Goal: Information Seeking & Learning: Learn about a topic

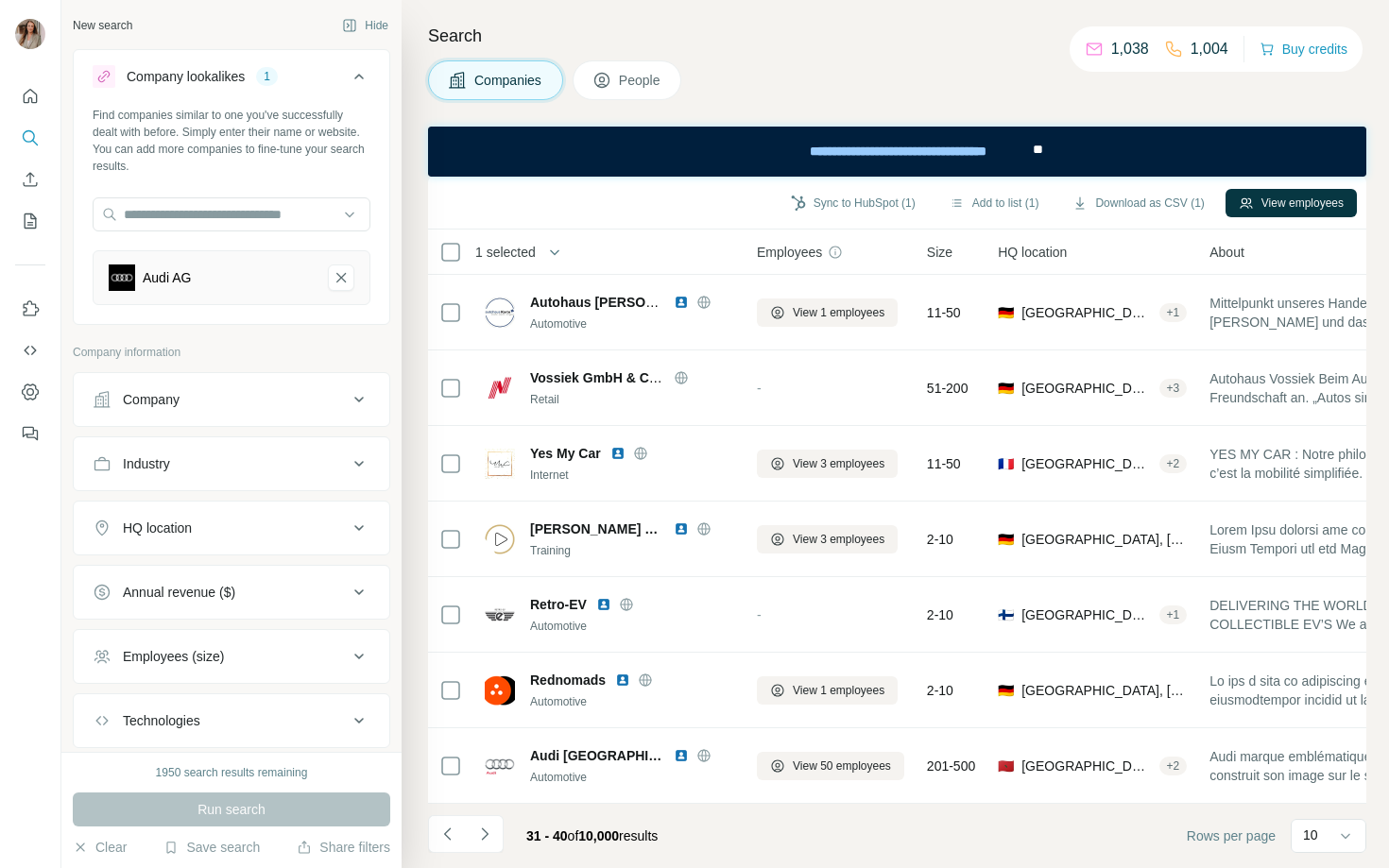
scroll to position [226, 660]
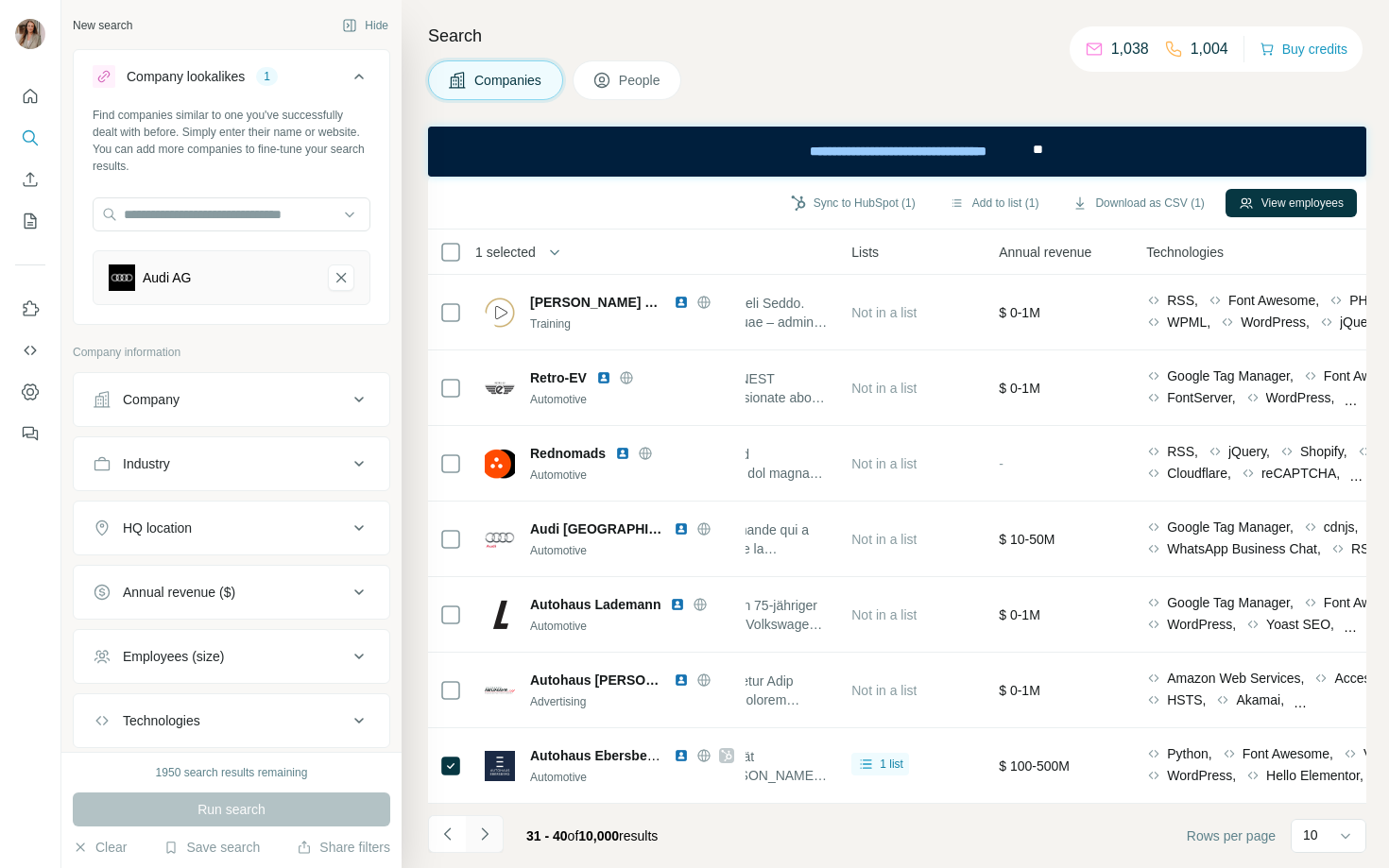
click at [481, 836] on icon "Navigate to next page" at bounding box center [485, 834] width 19 height 19
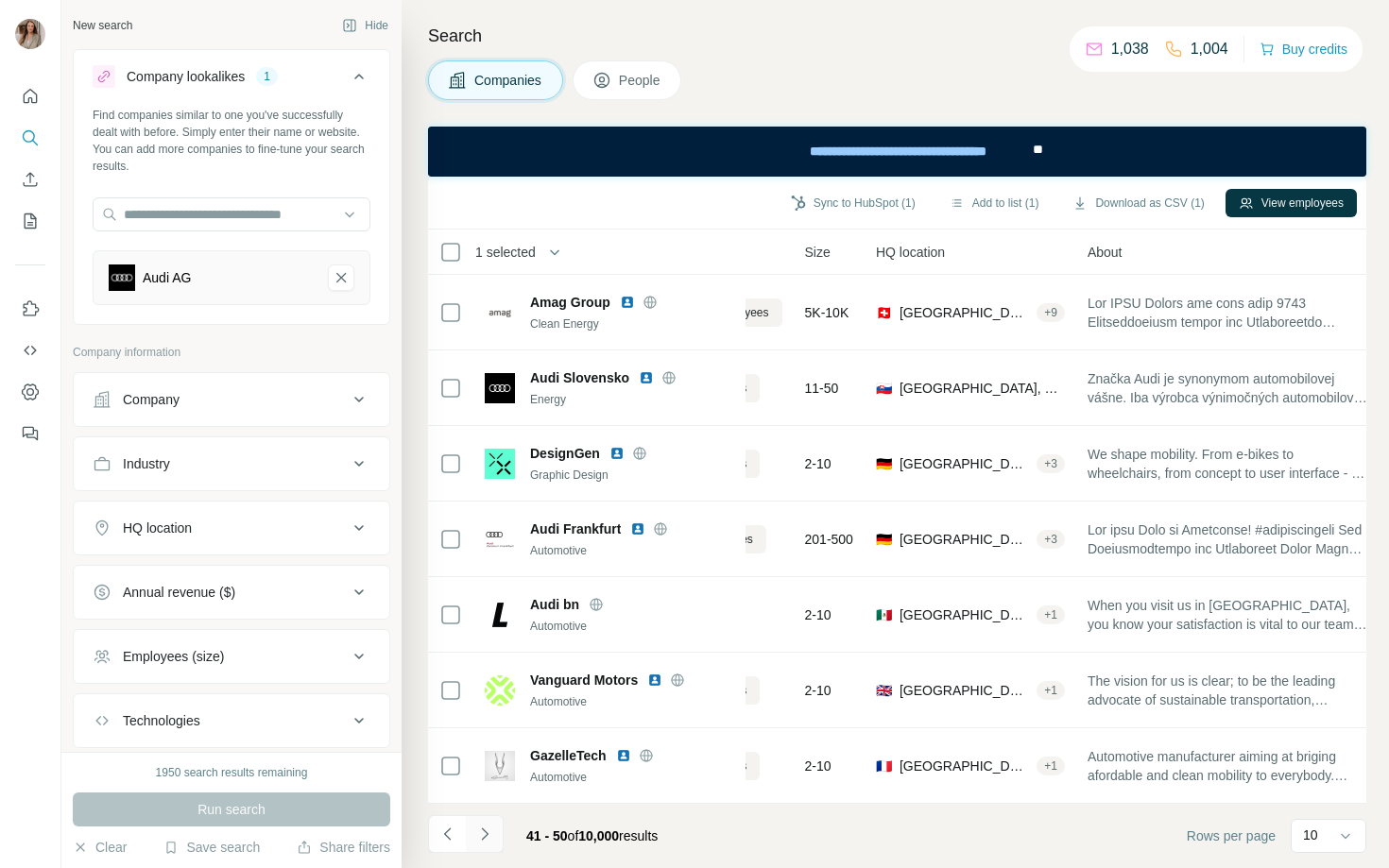
click at [487, 838] on icon "Navigate to next page" at bounding box center [485, 834] width 19 height 19
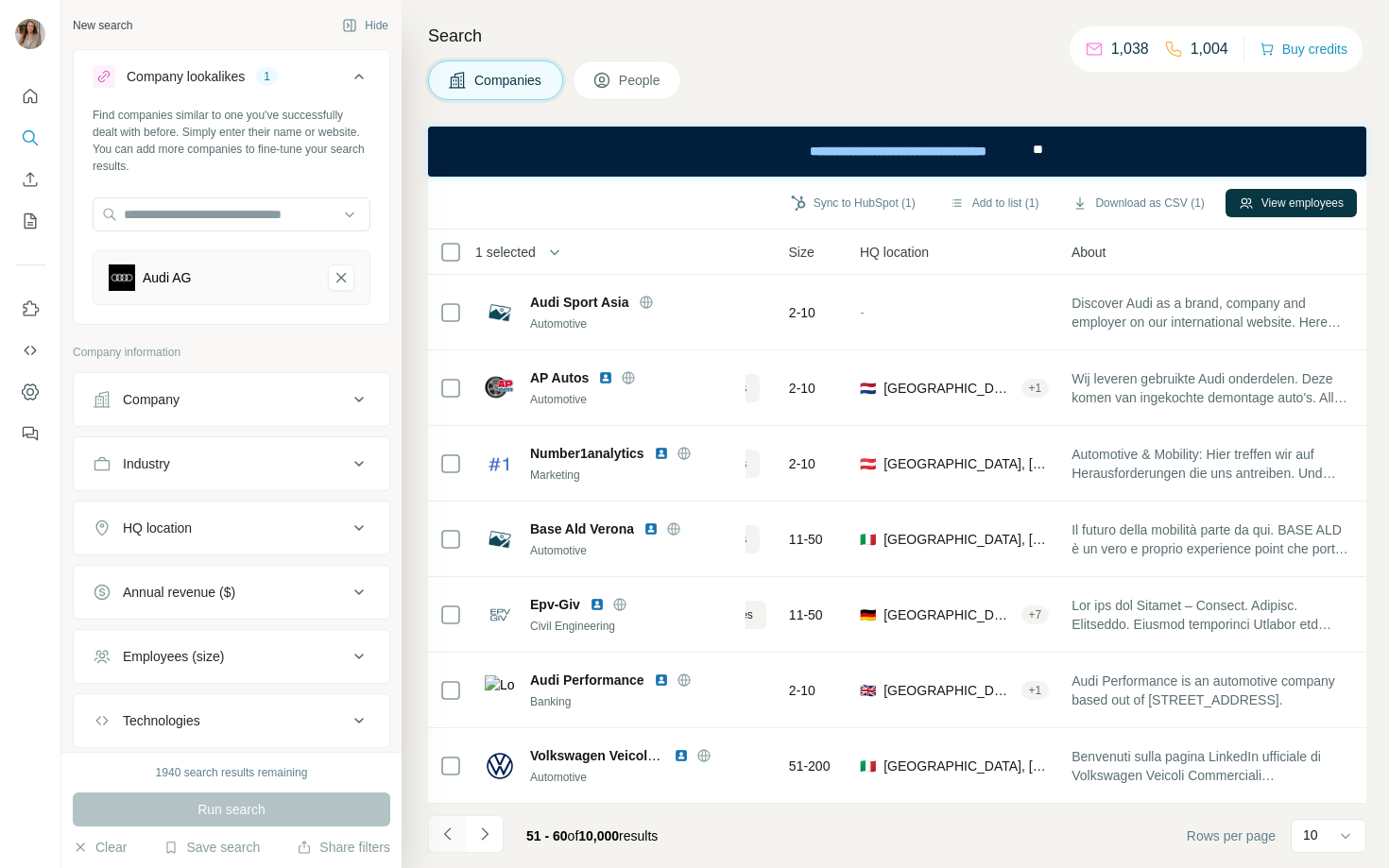
click at [443, 839] on icon "Navigate to previous page" at bounding box center [448, 834] width 19 height 19
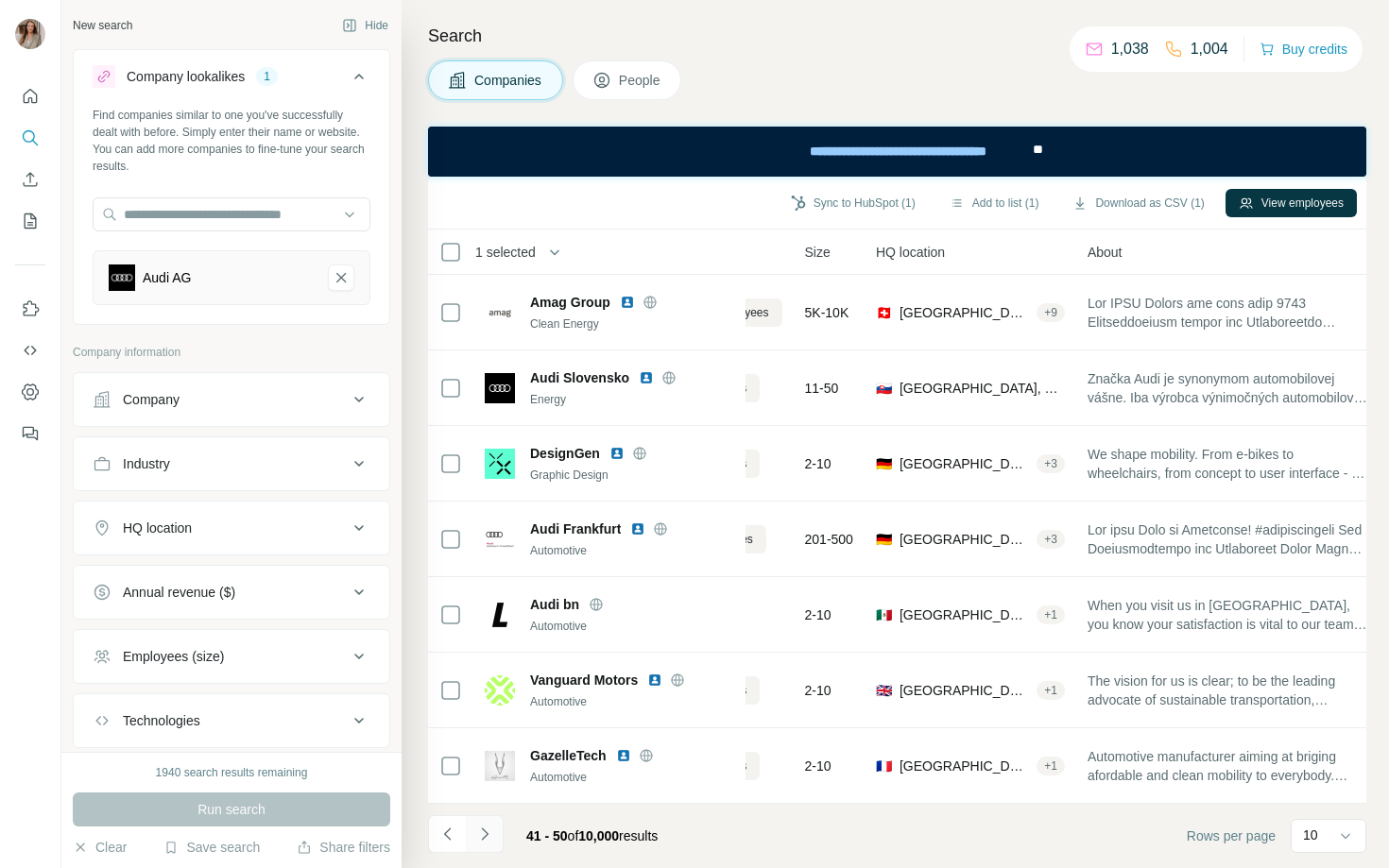
click at [488, 837] on icon "Navigate to next page" at bounding box center [485, 834] width 19 height 19
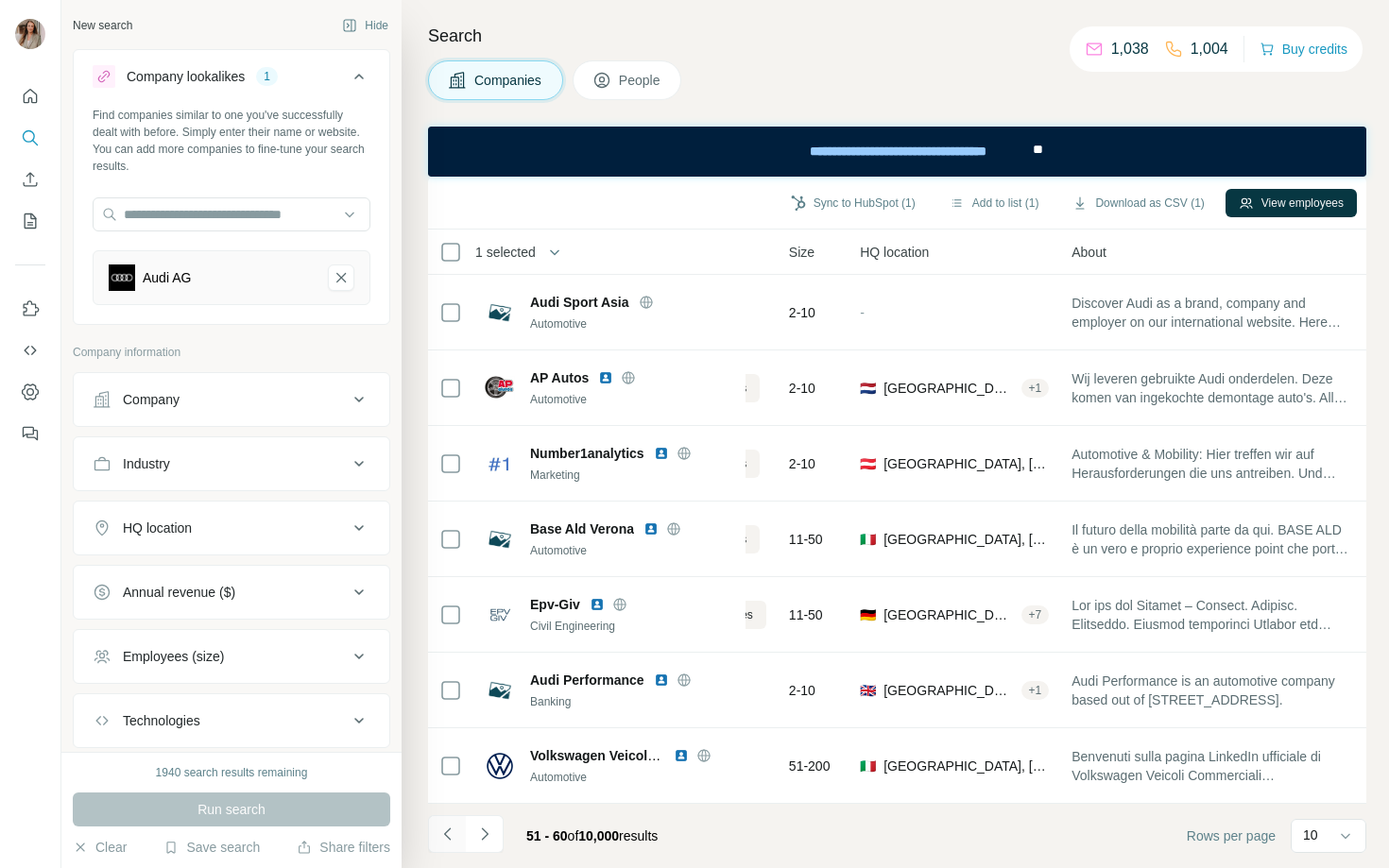
click at [429, 837] on button "Navigate to previous page" at bounding box center [447, 835] width 38 height 38
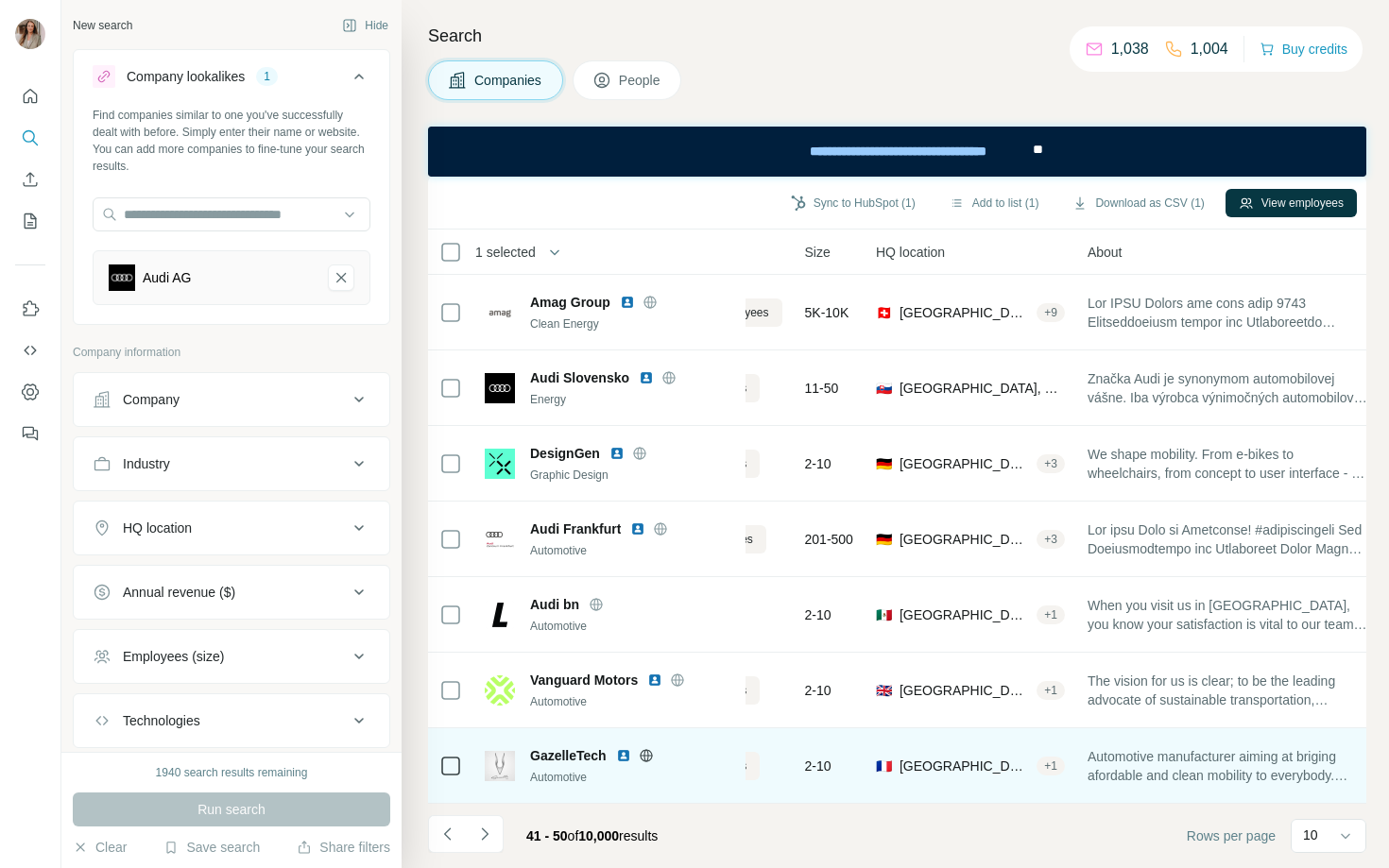
click at [558, 758] on span "GazelleTech" at bounding box center [568, 756] width 77 height 19
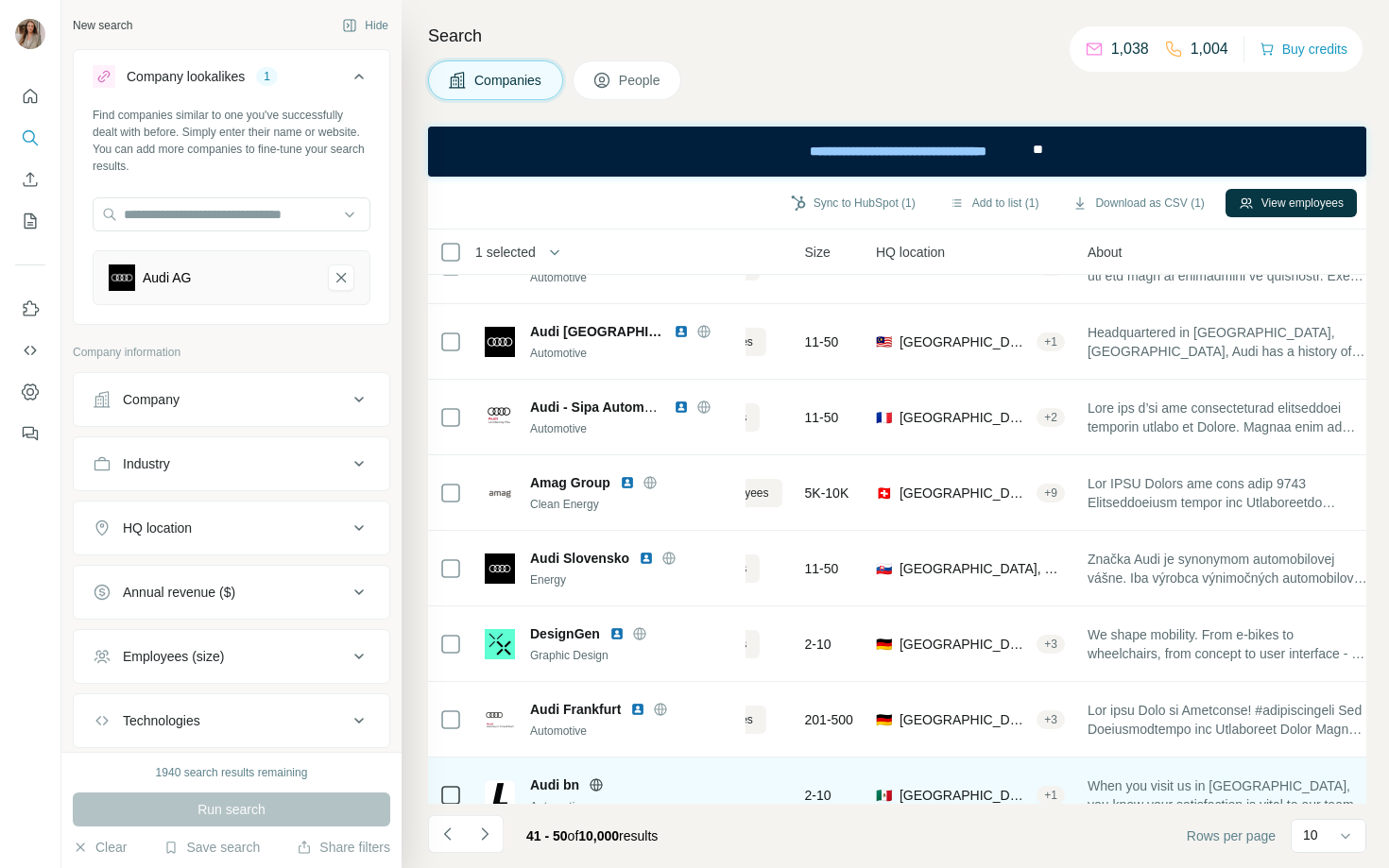
scroll to position [0, 138]
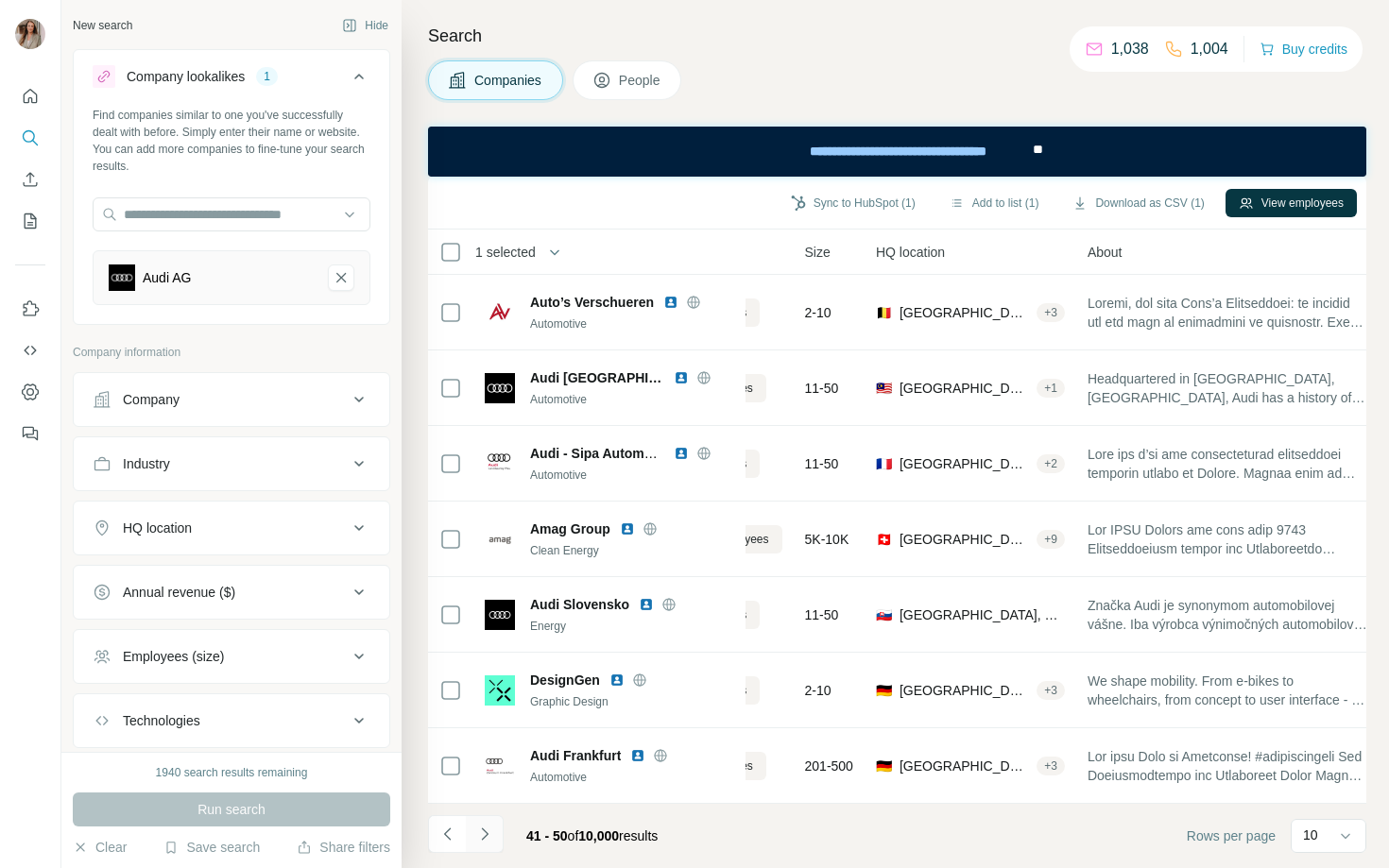
click at [483, 834] on icon "Navigate to next page" at bounding box center [485, 834] width 19 height 19
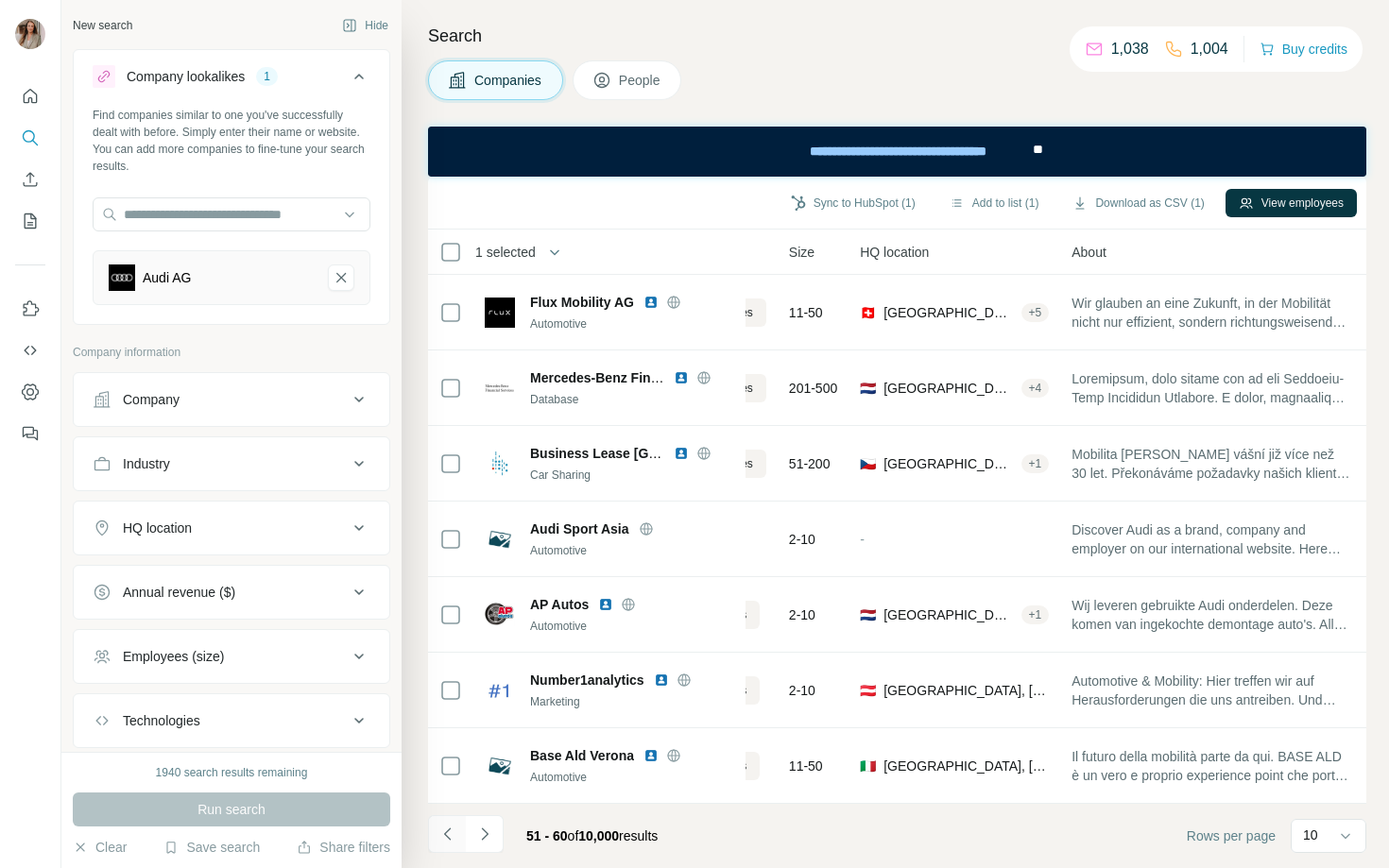
click at [453, 818] on button "Navigate to previous page" at bounding box center [447, 835] width 38 height 38
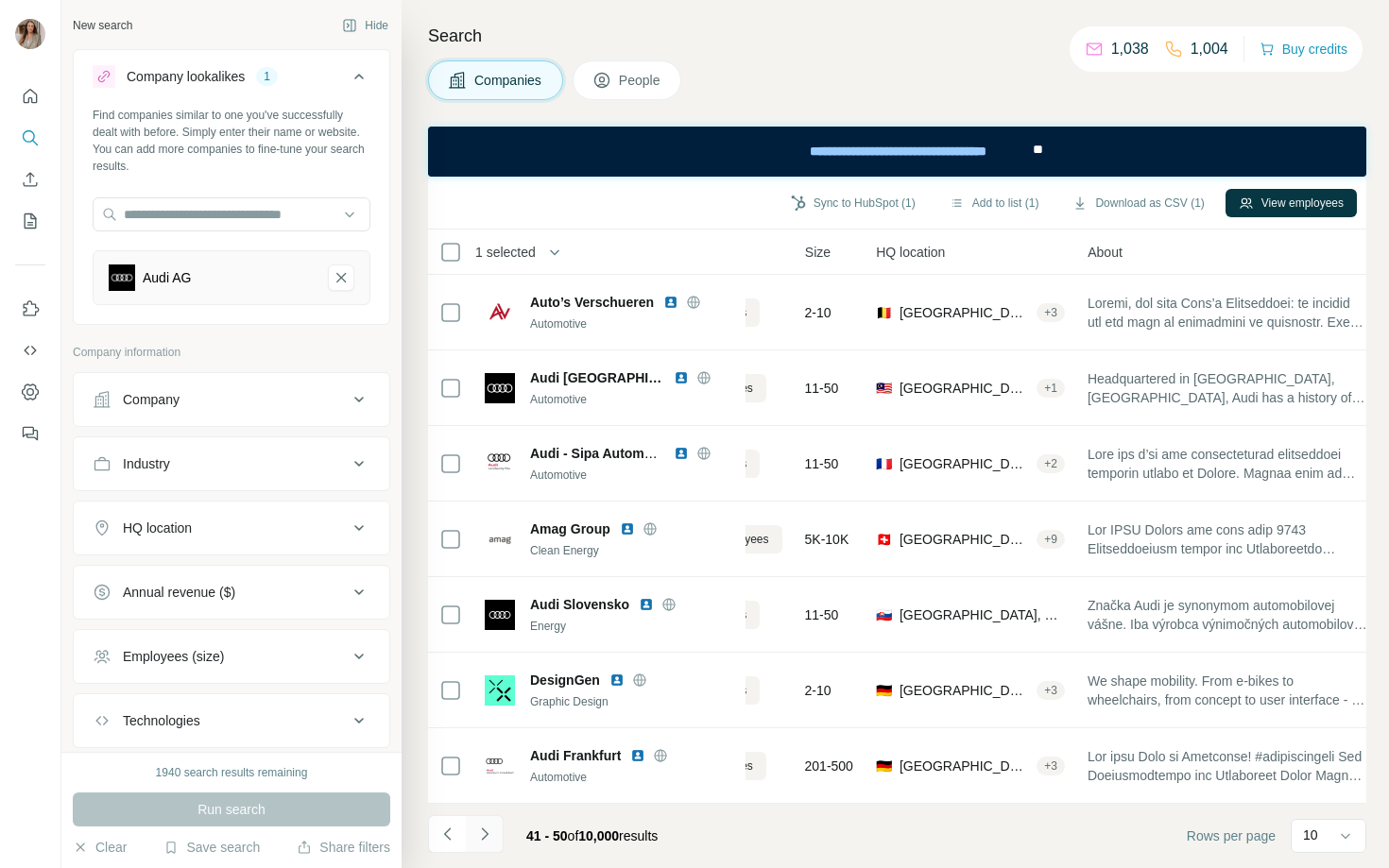
click at [489, 834] on icon "Navigate to next page" at bounding box center [485, 834] width 19 height 19
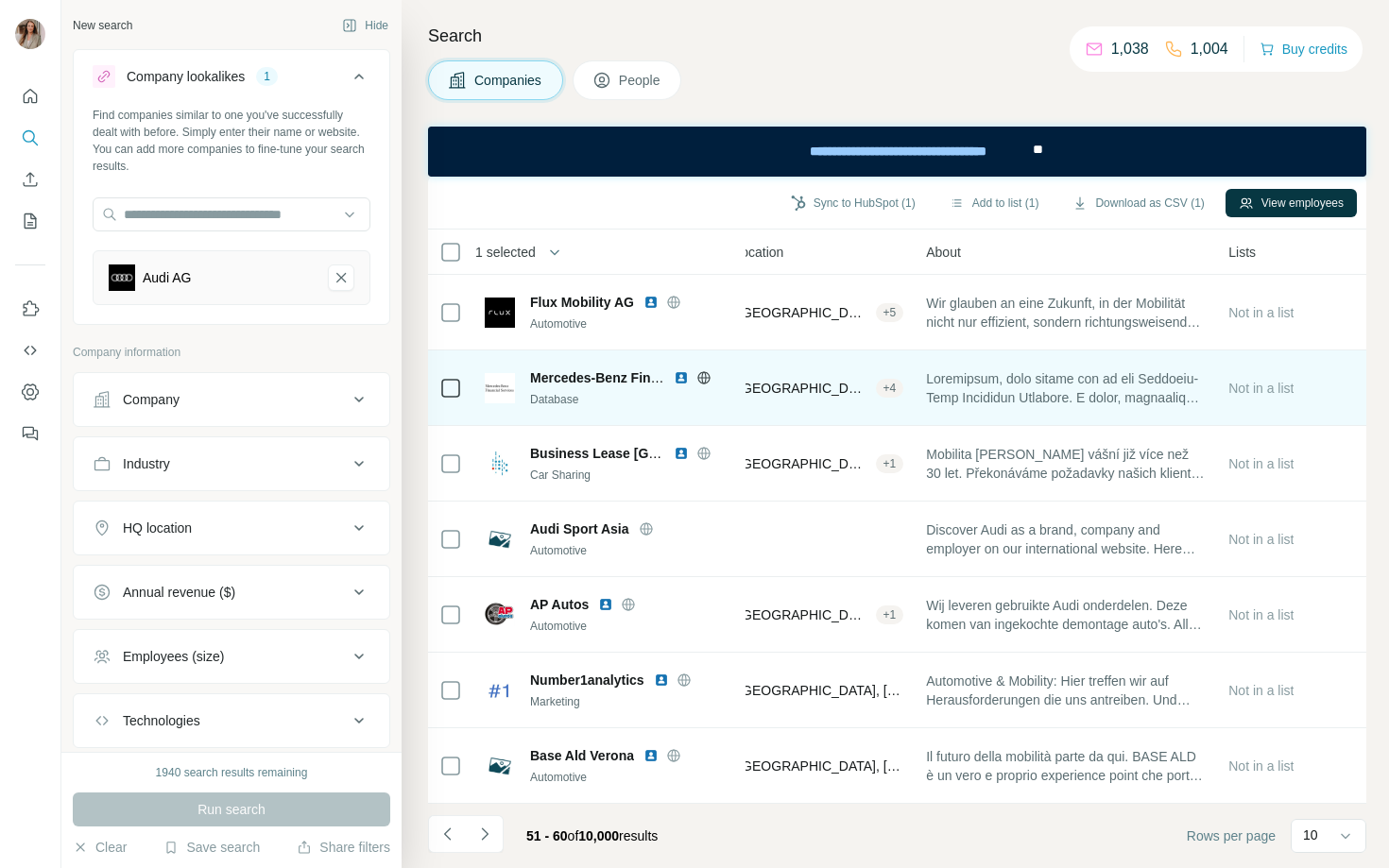
scroll to position [0, 9]
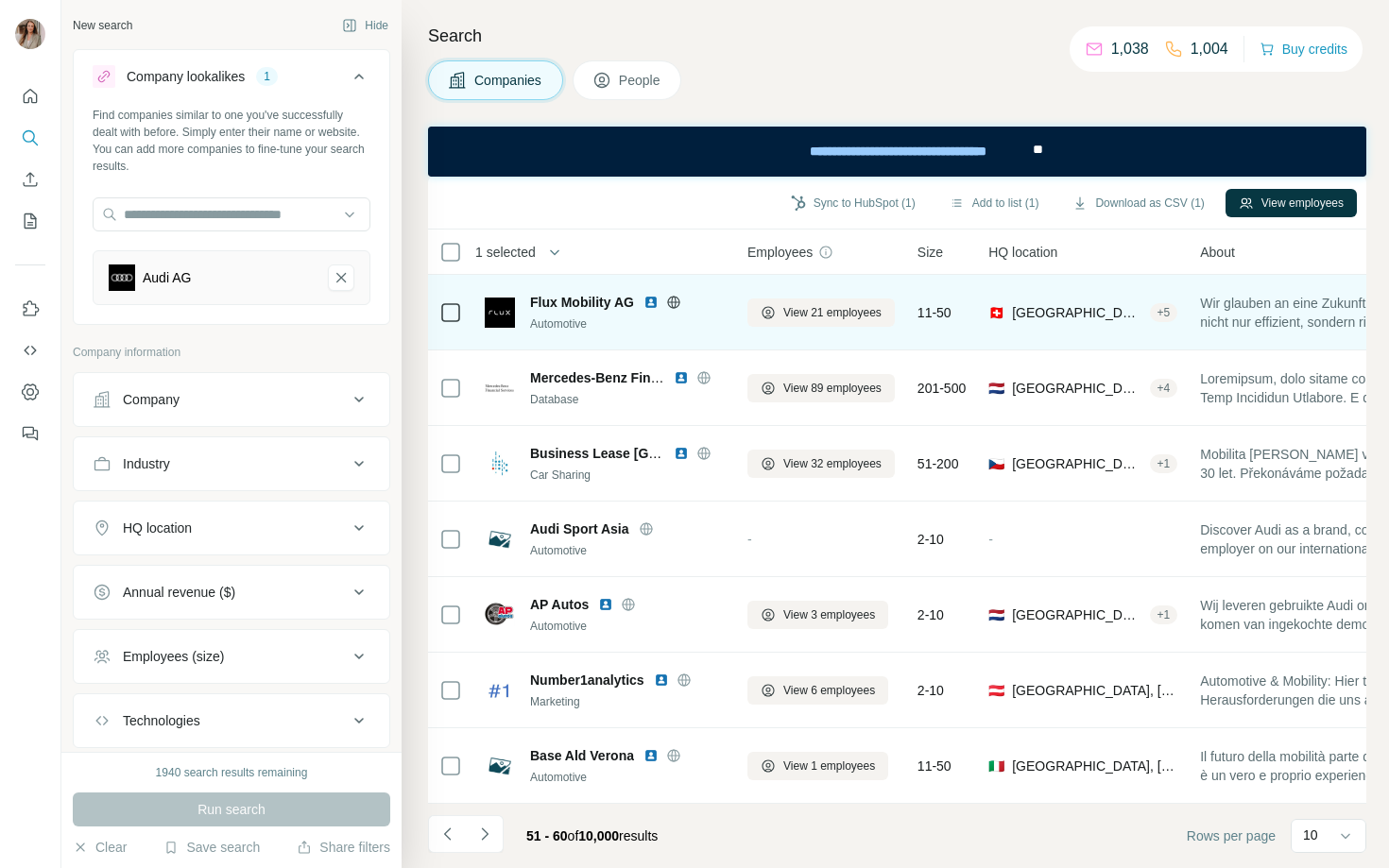
click at [672, 307] on icon at bounding box center [673, 301] width 12 height 12
